Goal: Information Seeking & Learning: Learn about a topic

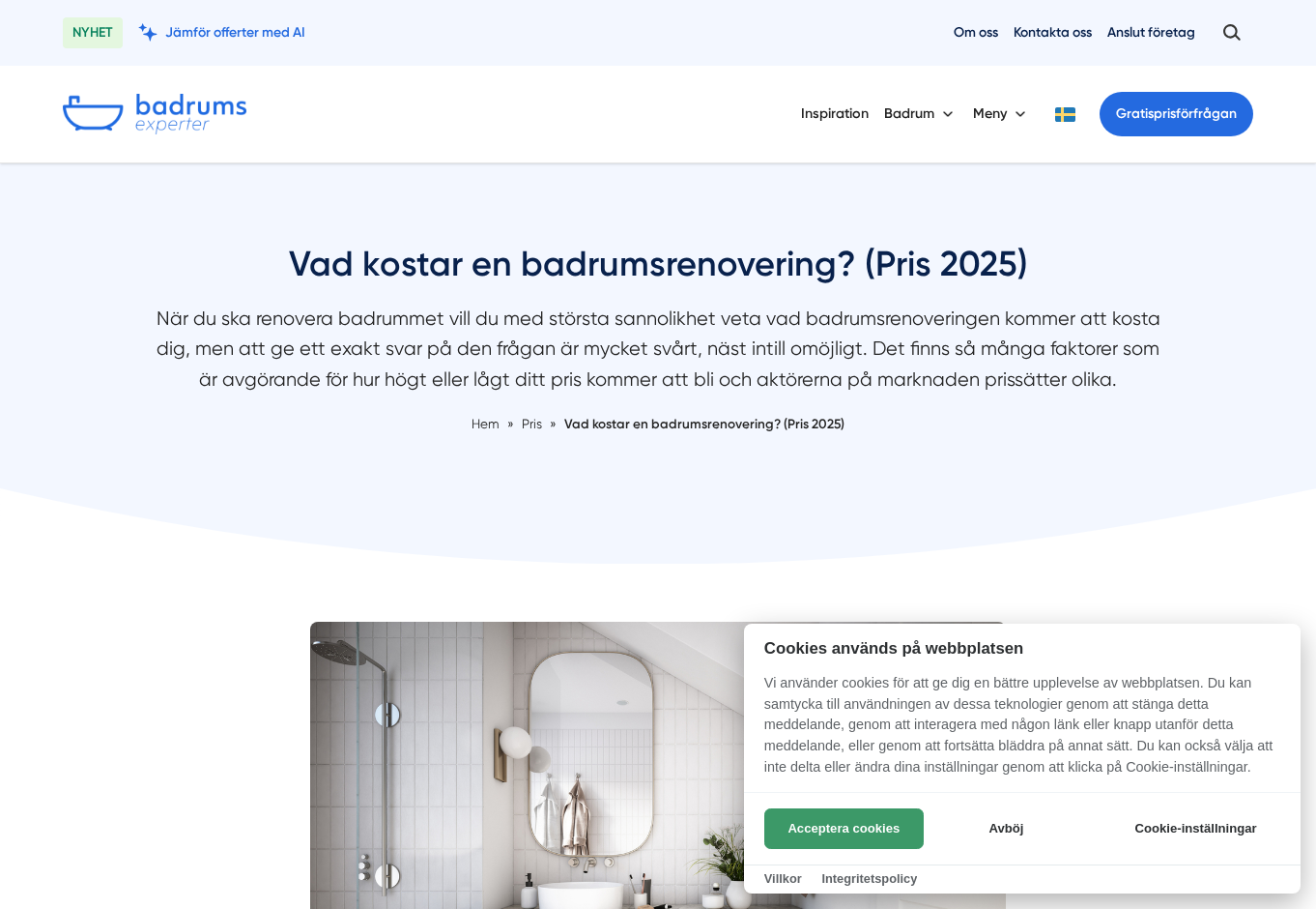
click at [867, 824] on button "Acceptera cookies" at bounding box center [845, 828] width 159 height 40
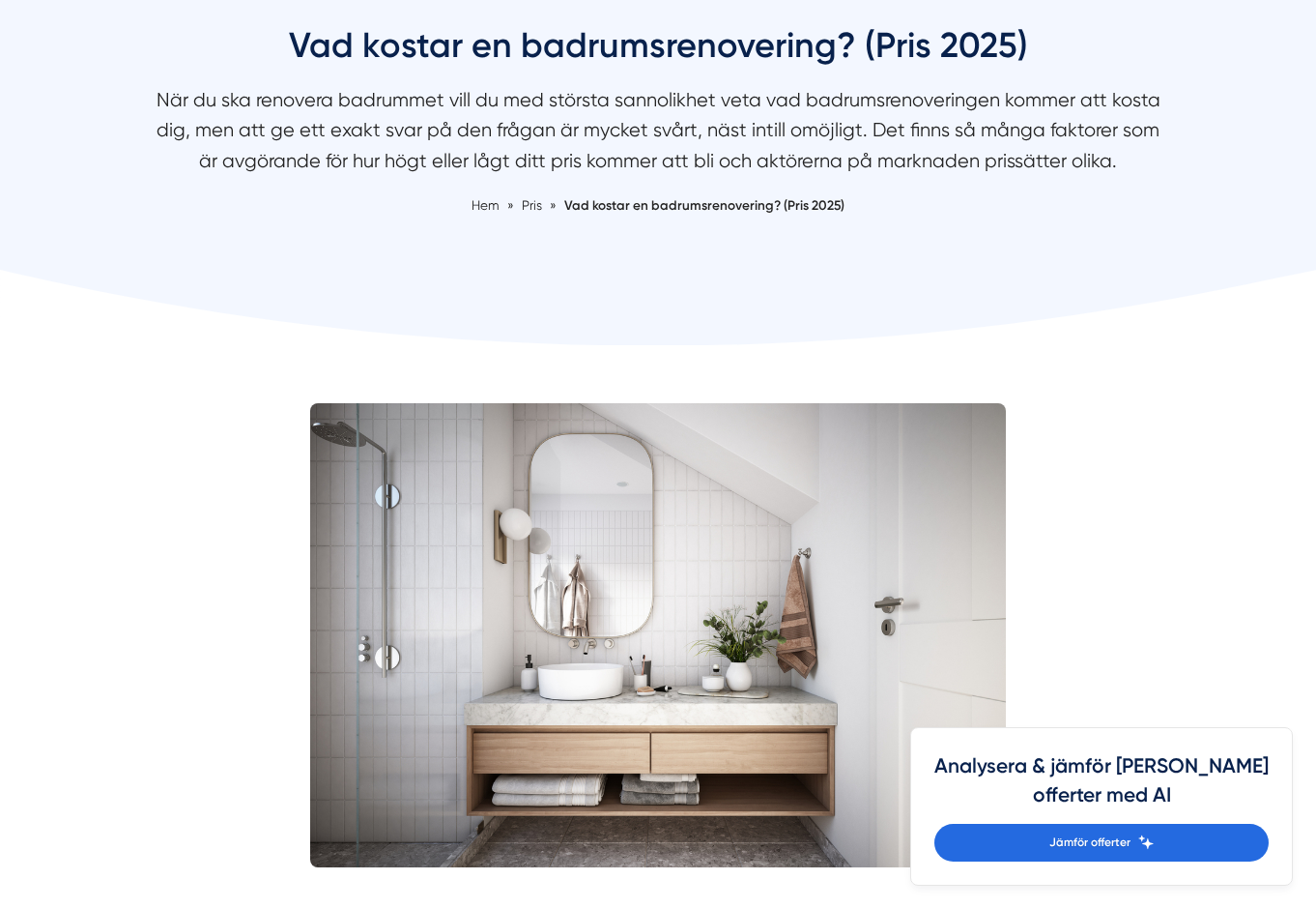
scroll to position [193, 0]
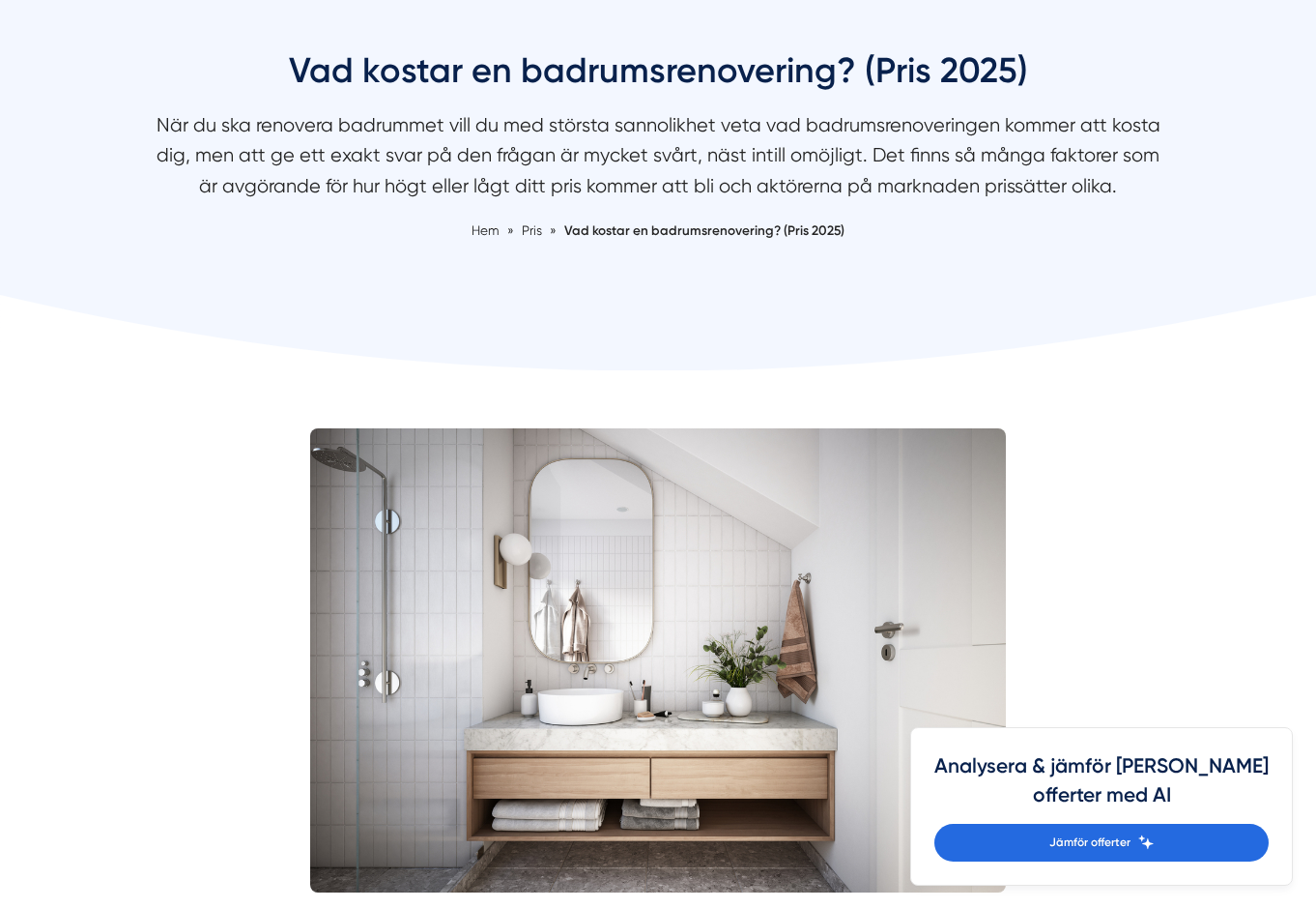
click at [762, 234] on span "Vad kostar en badrumsrenovering? (Pris 2025)" at bounding box center [704, 230] width 281 height 16
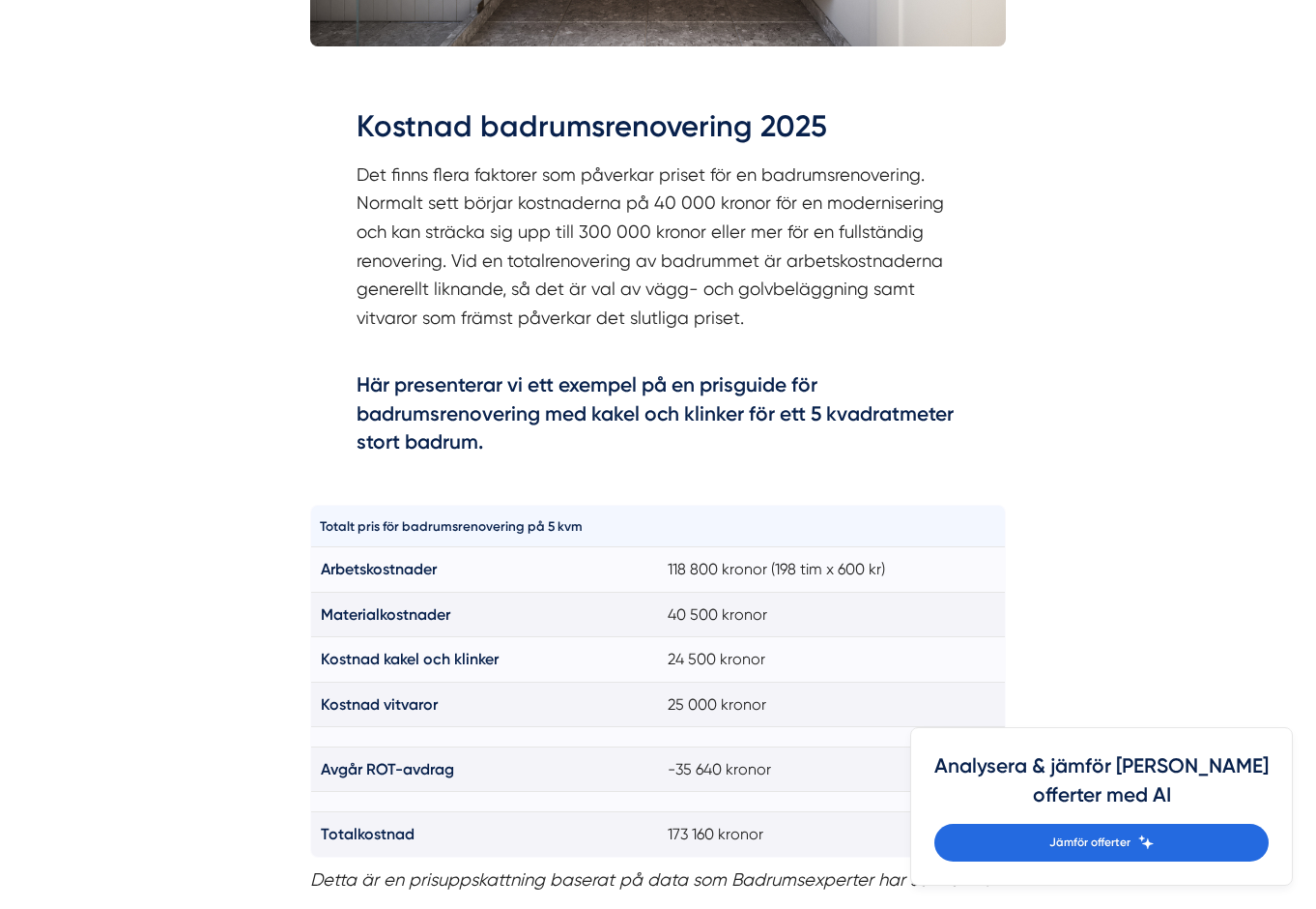
scroll to position [1064, 0]
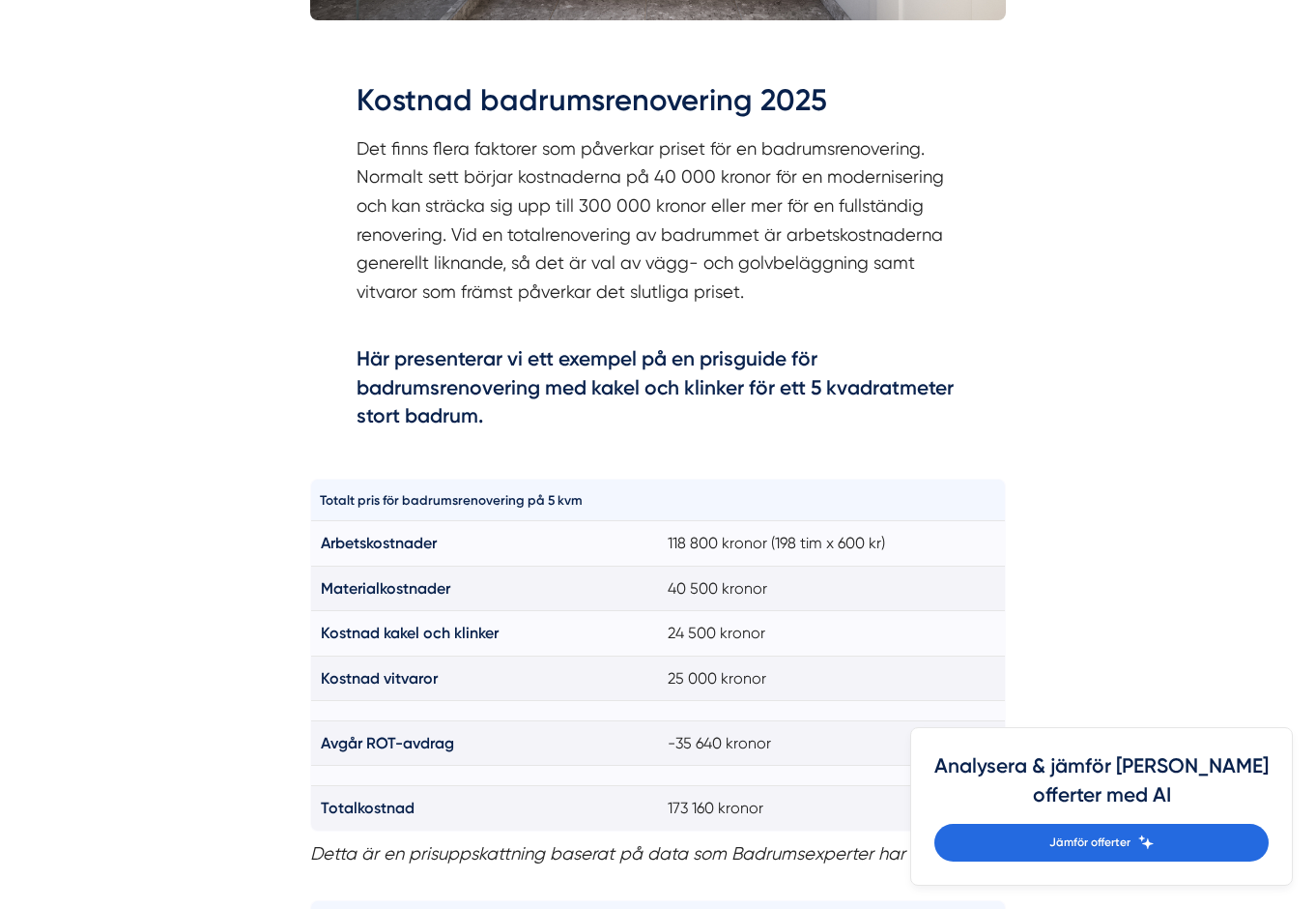
scroll to position [1064, 0]
